Goal: Transaction & Acquisition: Purchase product/service

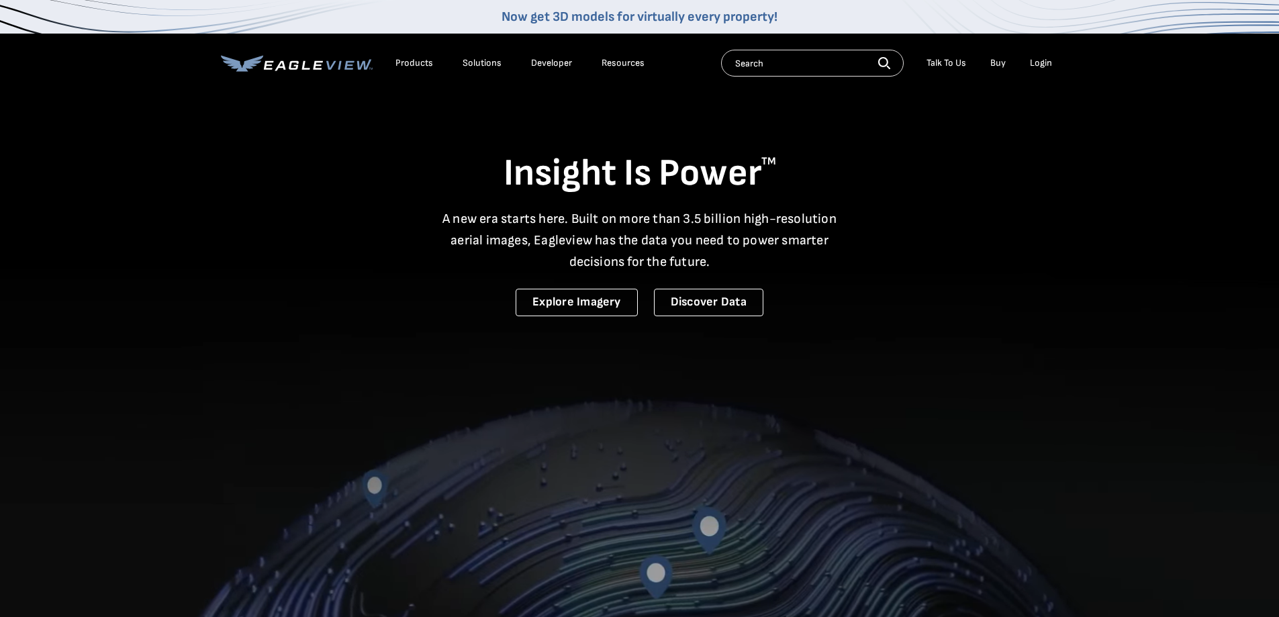
click at [1040, 60] on div "Login" at bounding box center [1041, 63] width 22 height 12
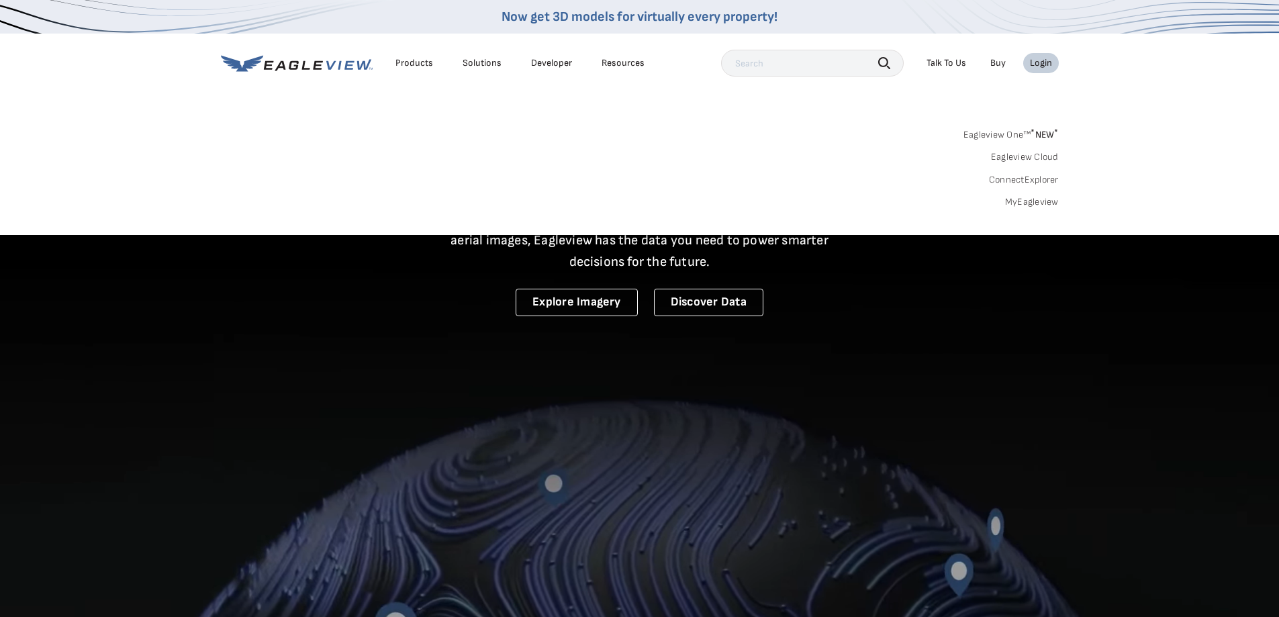
click at [1018, 198] on link "MyEagleview" at bounding box center [1032, 202] width 54 height 12
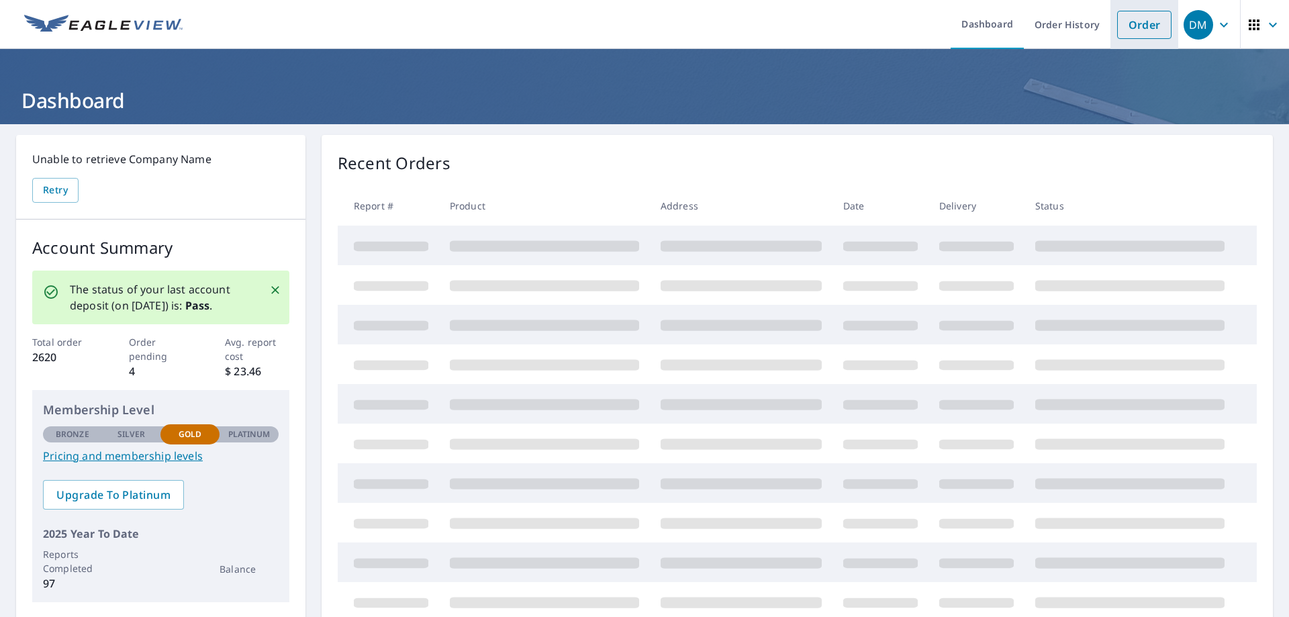
click at [1140, 22] on link "Order" at bounding box center [1144, 25] width 54 height 28
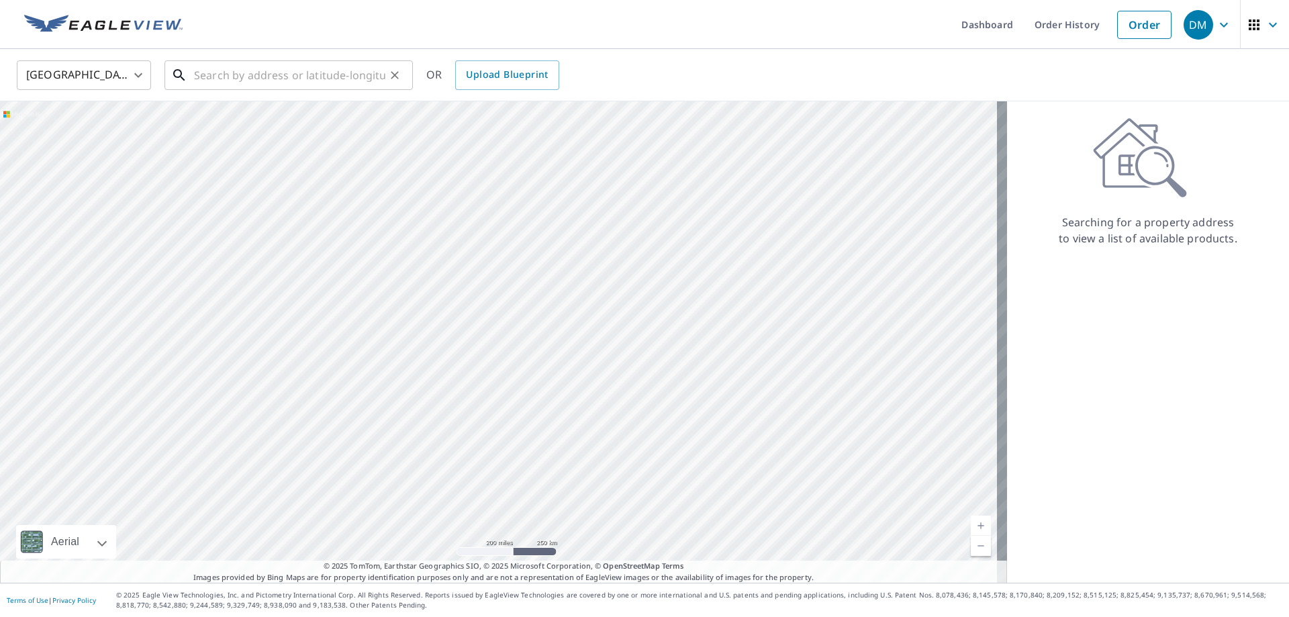
click at [241, 73] on input "text" at bounding box center [289, 75] width 191 height 38
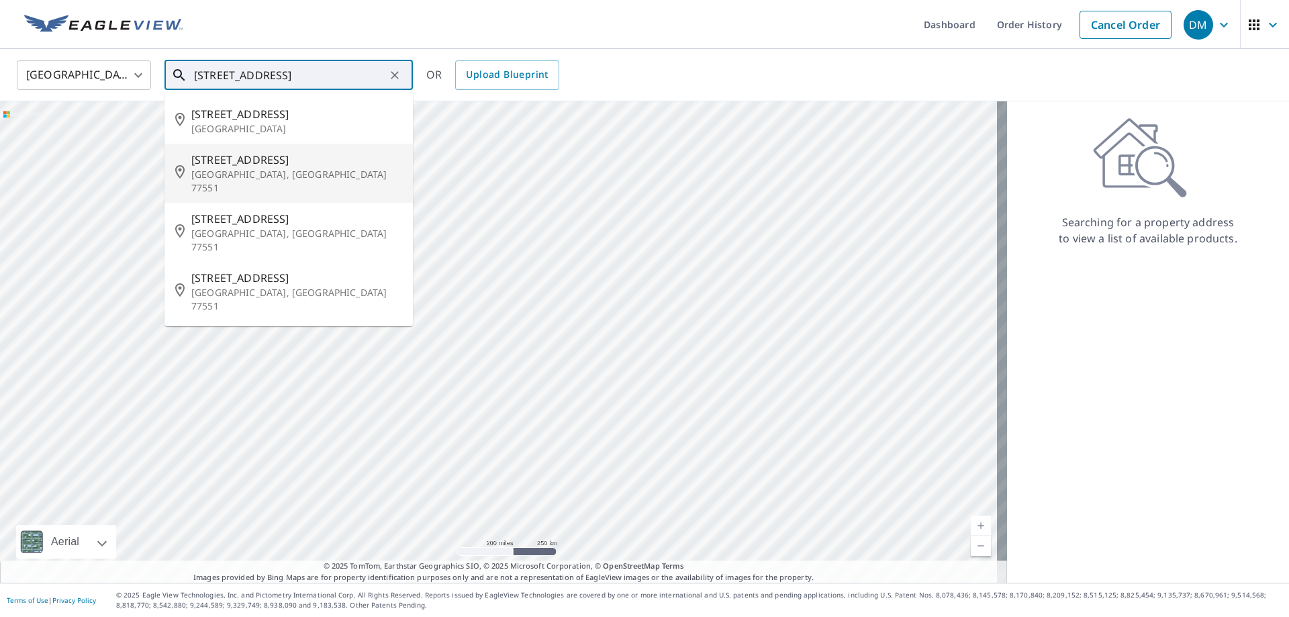
click at [228, 165] on span "[STREET_ADDRESS]" at bounding box center [296, 160] width 211 height 16
type input "[STREET_ADDRESS]"
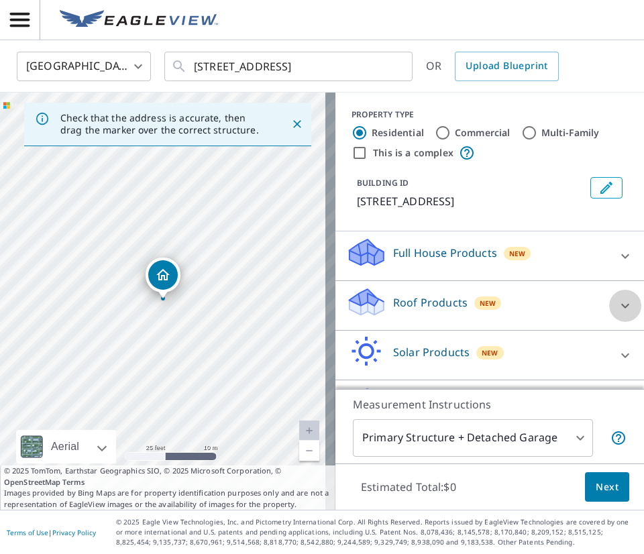
click at [618, 308] on icon at bounding box center [626, 306] width 16 height 16
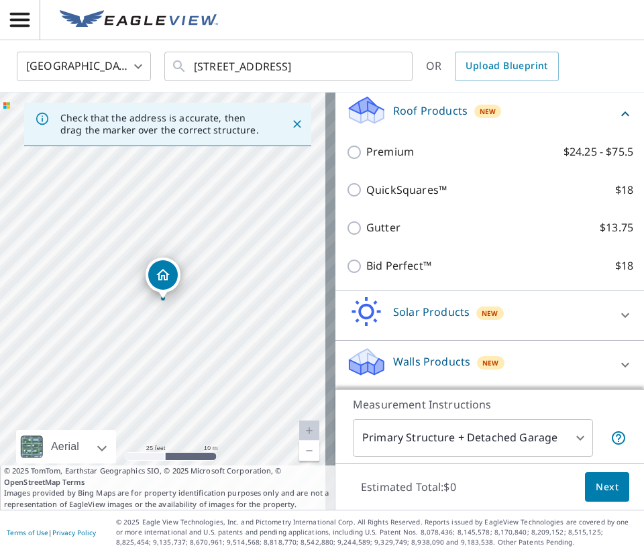
scroll to position [193, 0]
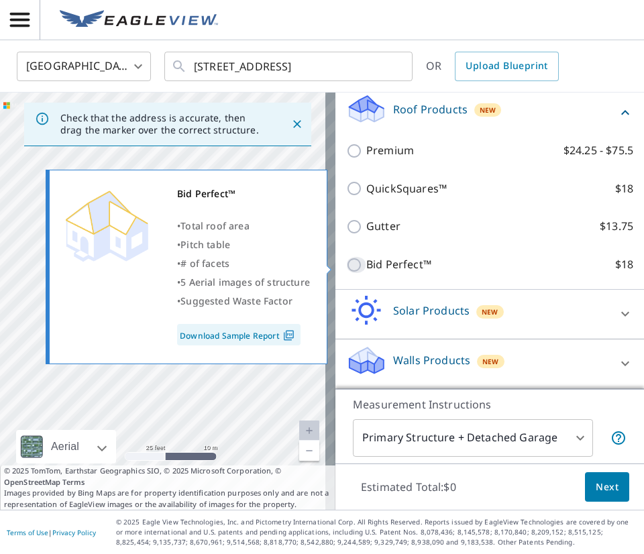
click at [346, 264] on input "Bid Perfect™ $18" at bounding box center [356, 265] width 20 height 16
checkbox input "true"
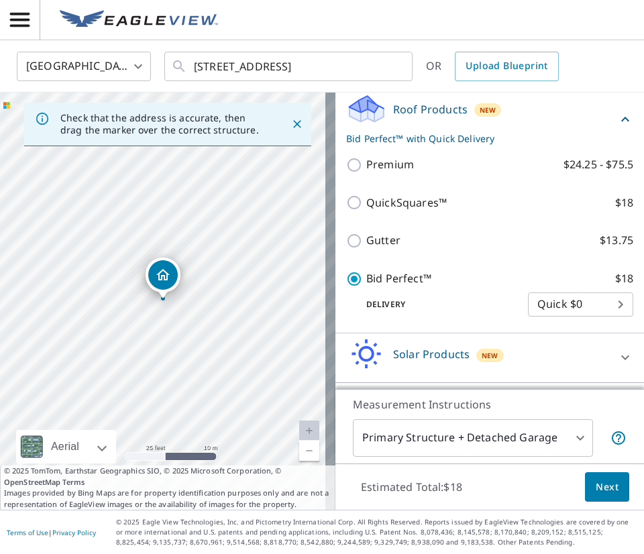
click at [596, 482] on span "Next" at bounding box center [607, 487] width 23 height 17
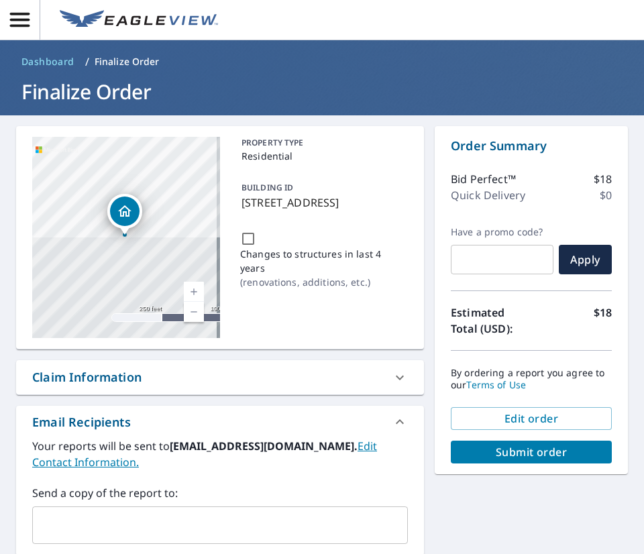
click at [201, 520] on input "text" at bounding box center [210, 526] width 344 height 26
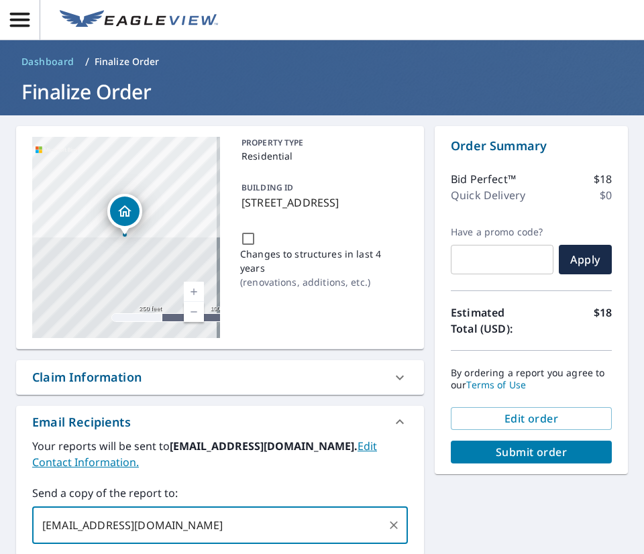
click at [113, 528] on input "[EMAIL_ADDRESS][DOMAIN_NAME]" at bounding box center [210, 526] width 344 height 26
type input "[EMAIL_ADDRESS][DOMAIN_NAME]"
click at [512, 450] on span "Submit order" at bounding box center [532, 452] width 140 height 15
